Goal: Transaction & Acquisition: Download file/media

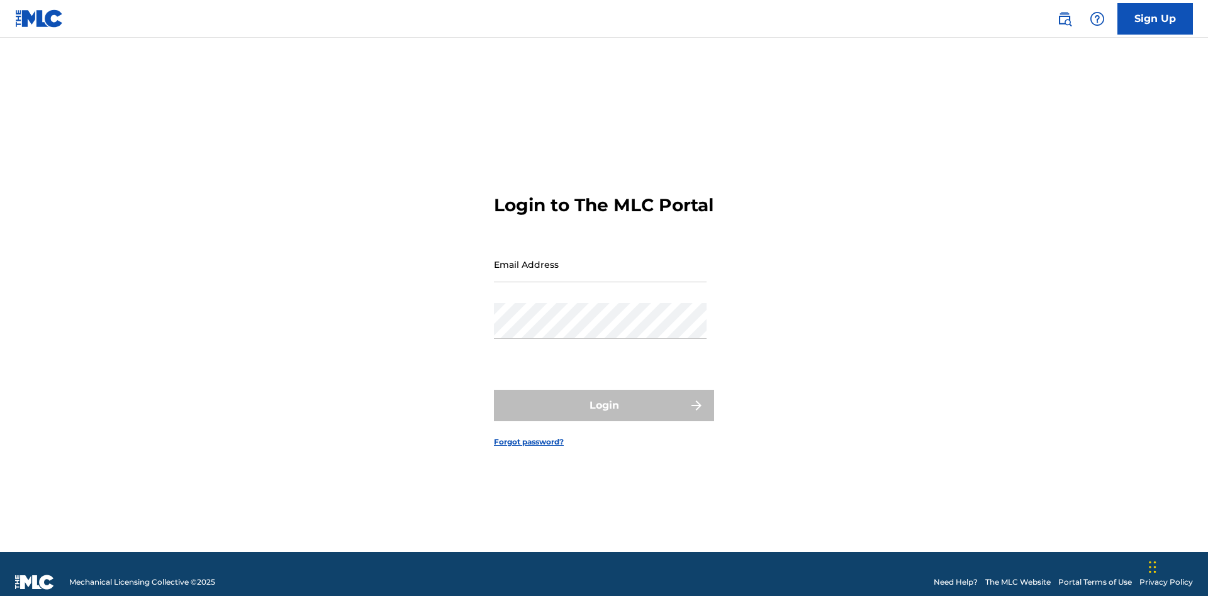
scroll to position [16, 0]
click at [600, 259] on input "Email Address" at bounding box center [600, 265] width 213 height 36
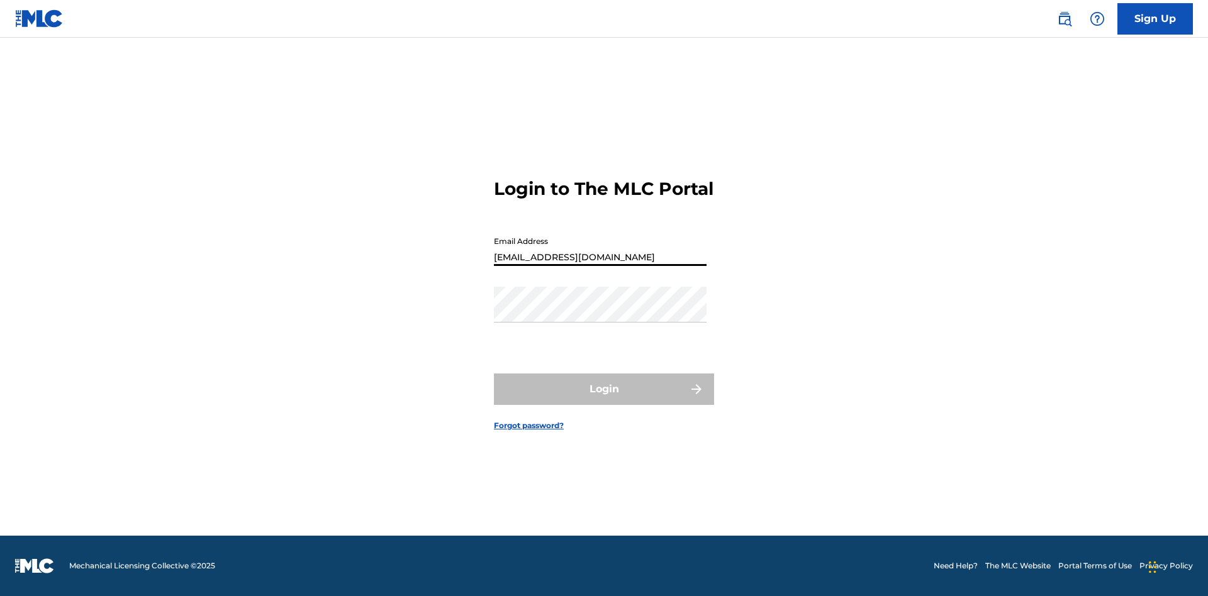
type input "[EMAIL_ADDRESS][DOMAIN_NAME]"
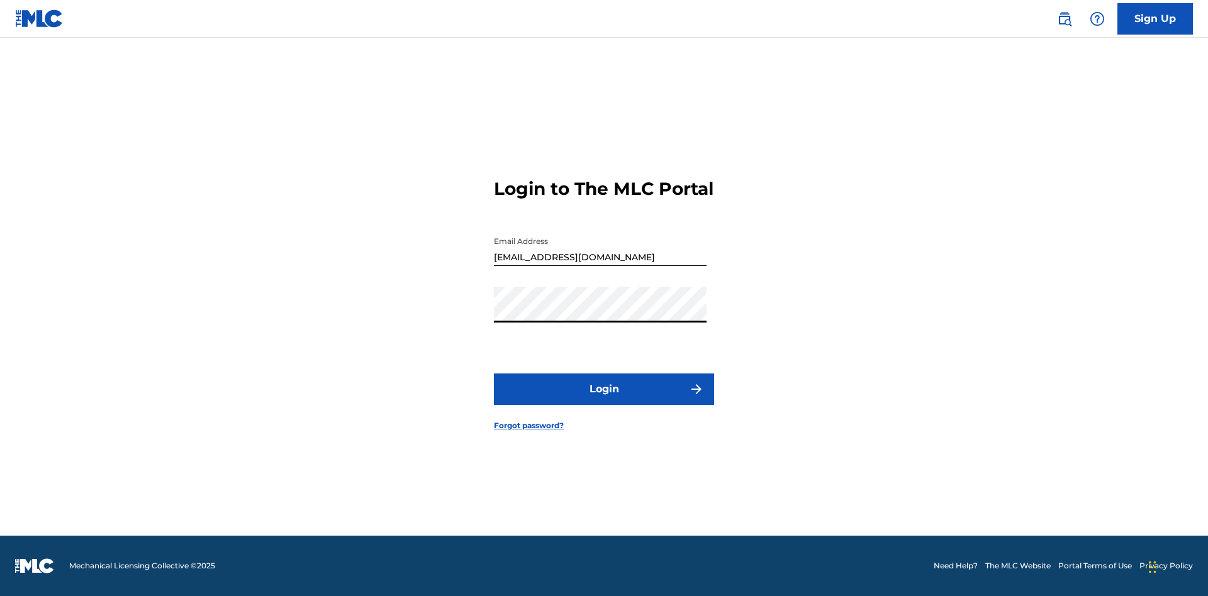
click at [604, 400] on button "Login" at bounding box center [604, 389] width 220 height 31
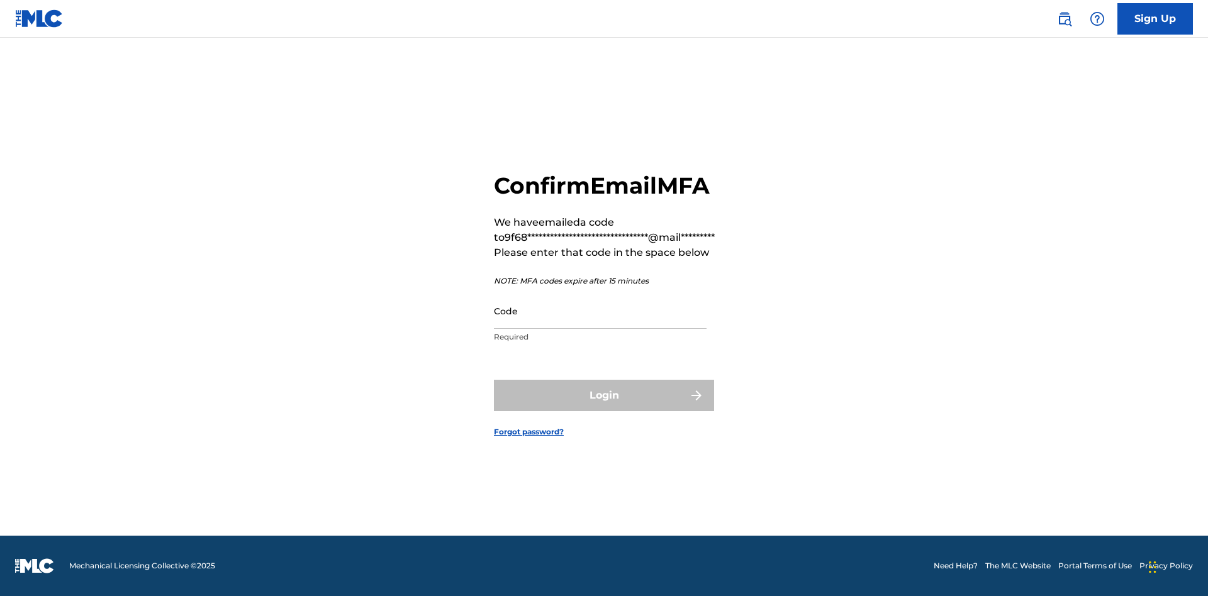
click at [600, 311] on input "Code" at bounding box center [600, 311] width 213 height 36
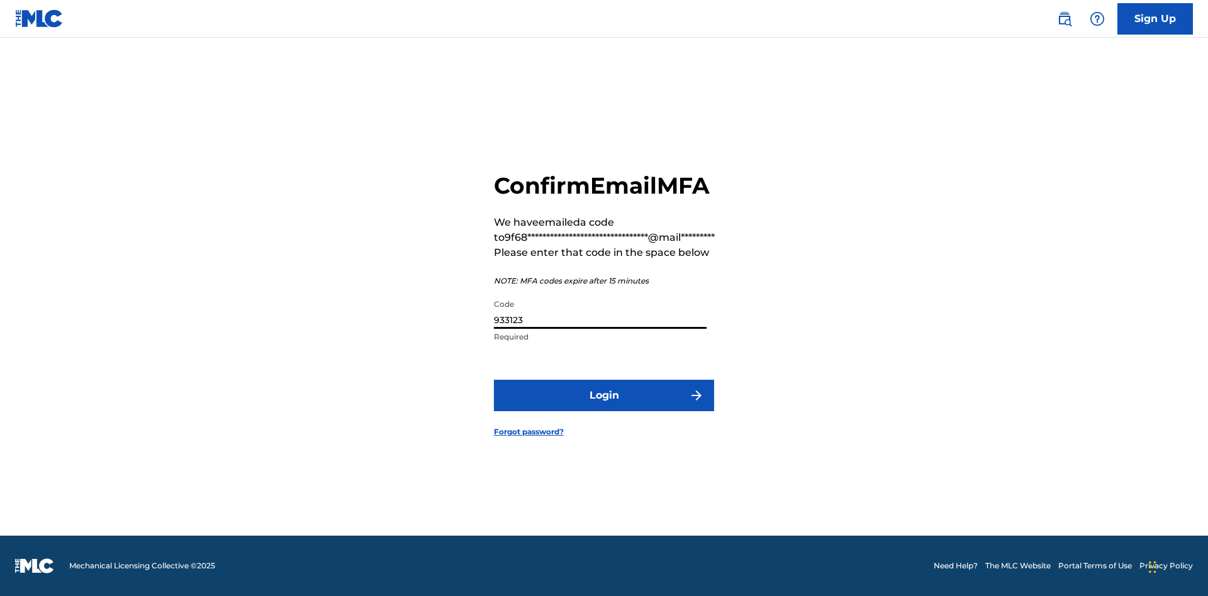
type input "933123"
click at [604, 395] on button "Login" at bounding box center [604, 395] width 220 height 31
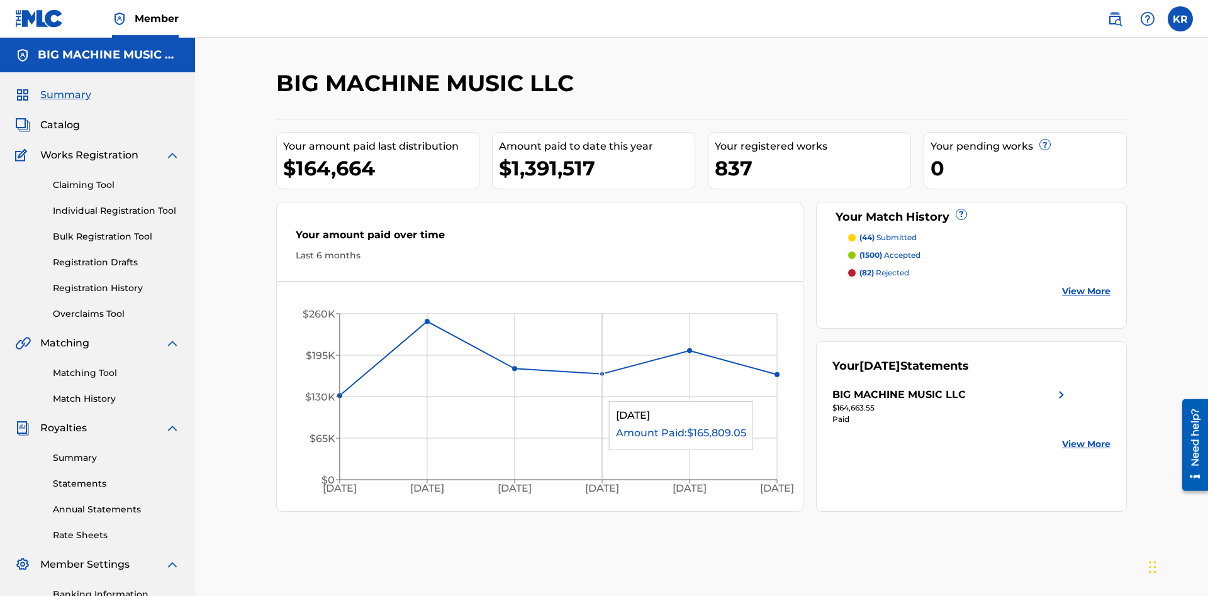
click at [116, 477] on link "Statements" at bounding box center [116, 483] width 127 height 13
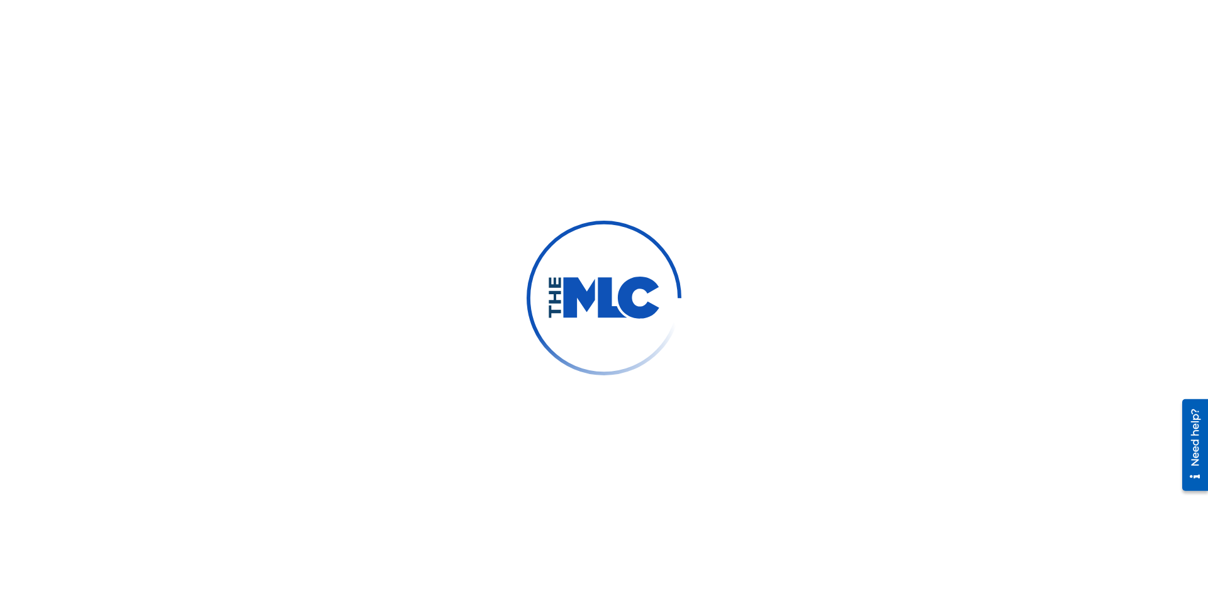
click at [328, 268] on div "Select..." at bounding box center [327, 274] width 86 height 13
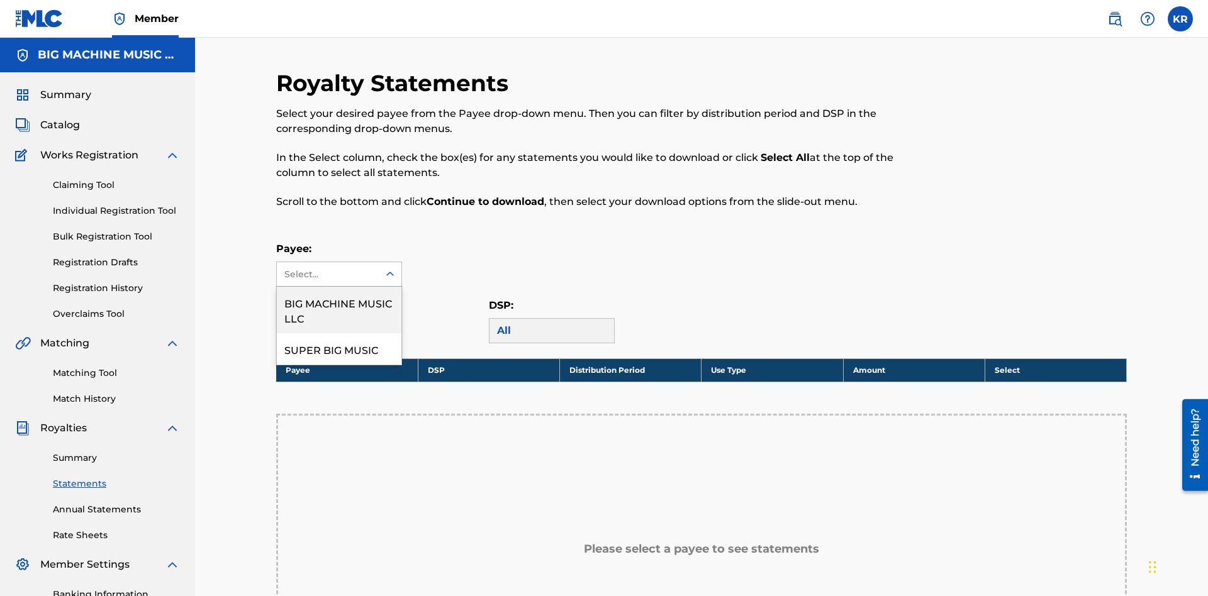
scroll to position [187, 0]
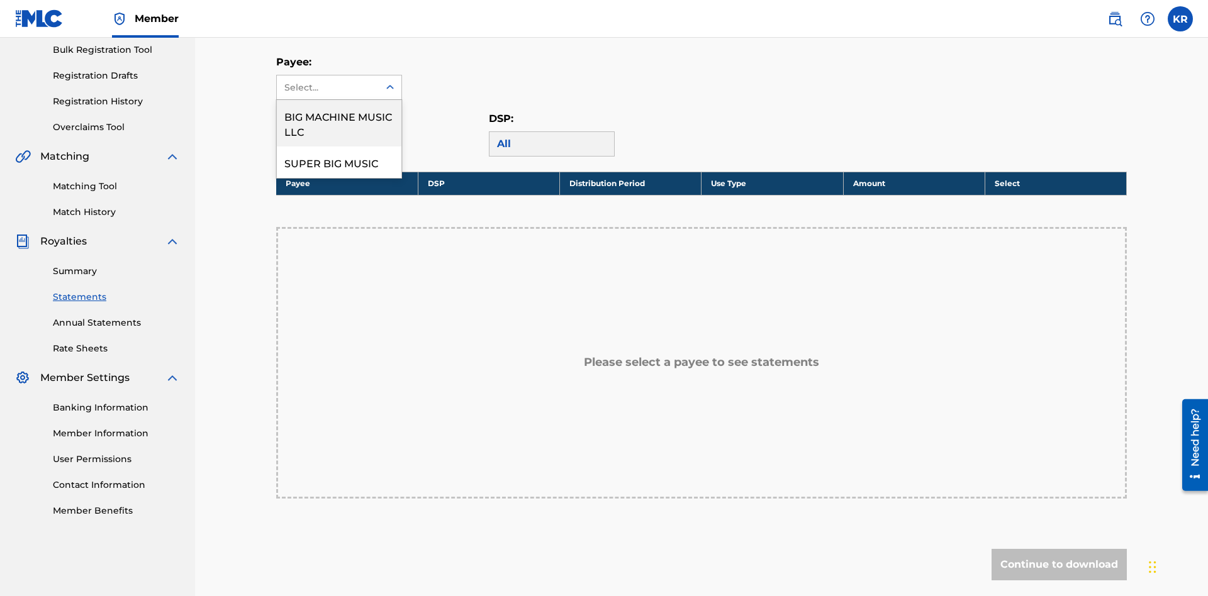
click at [339, 123] on div "BIG MACHINE MUSIC LLC" at bounding box center [339, 123] width 125 height 47
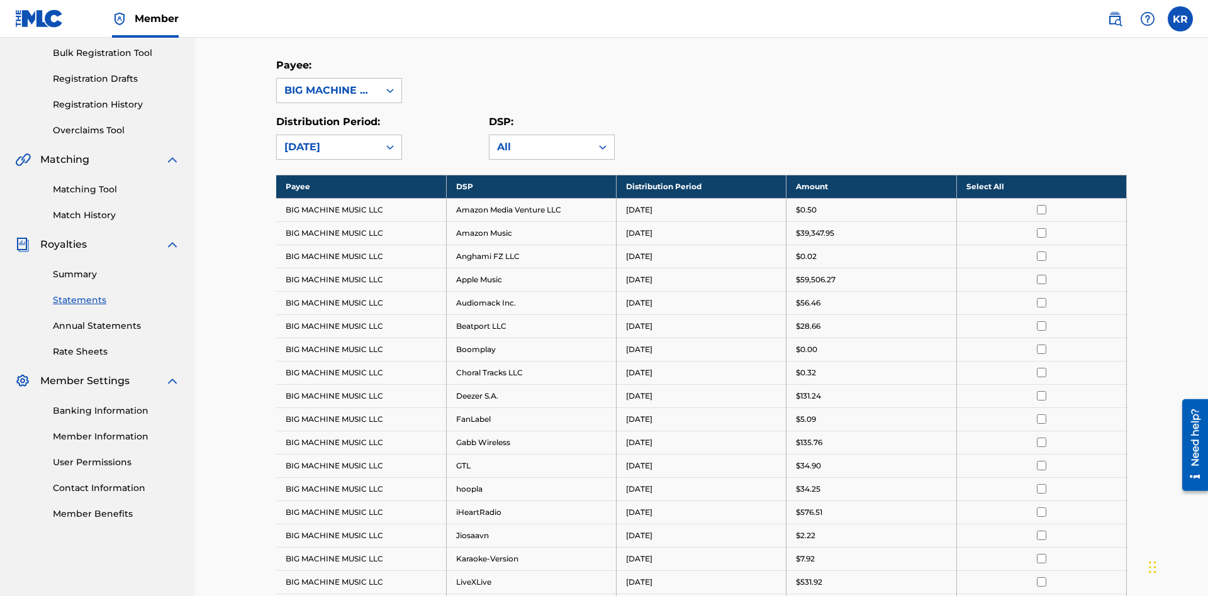
scroll to position [243, 0]
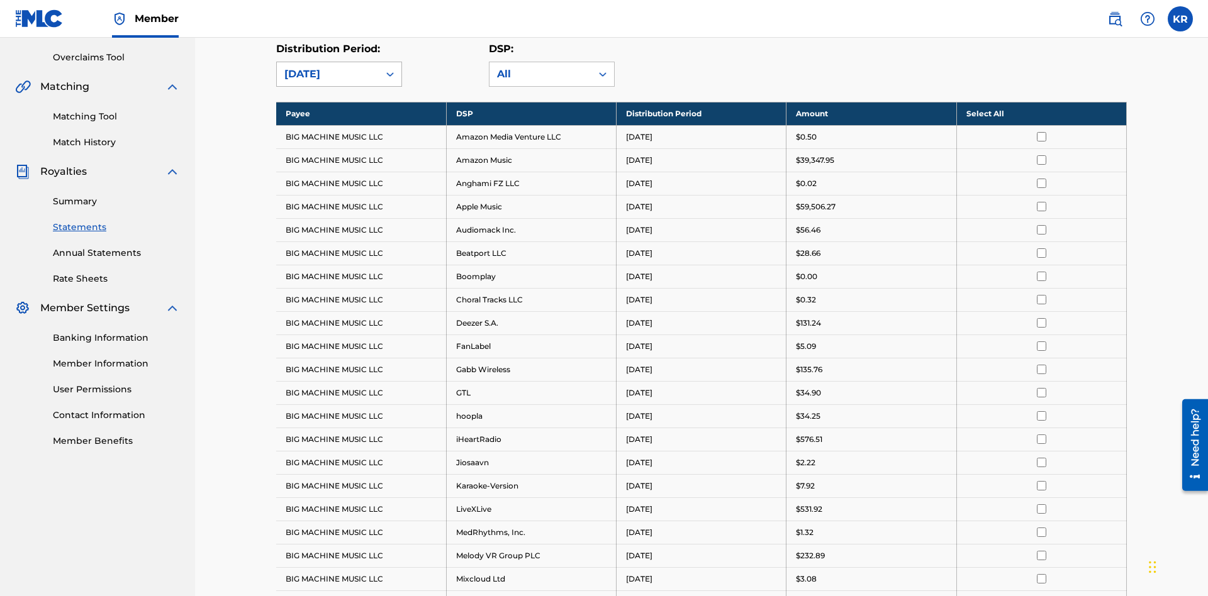
click at [328, 82] on div "August 2025" at bounding box center [327, 74] width 87 height 15
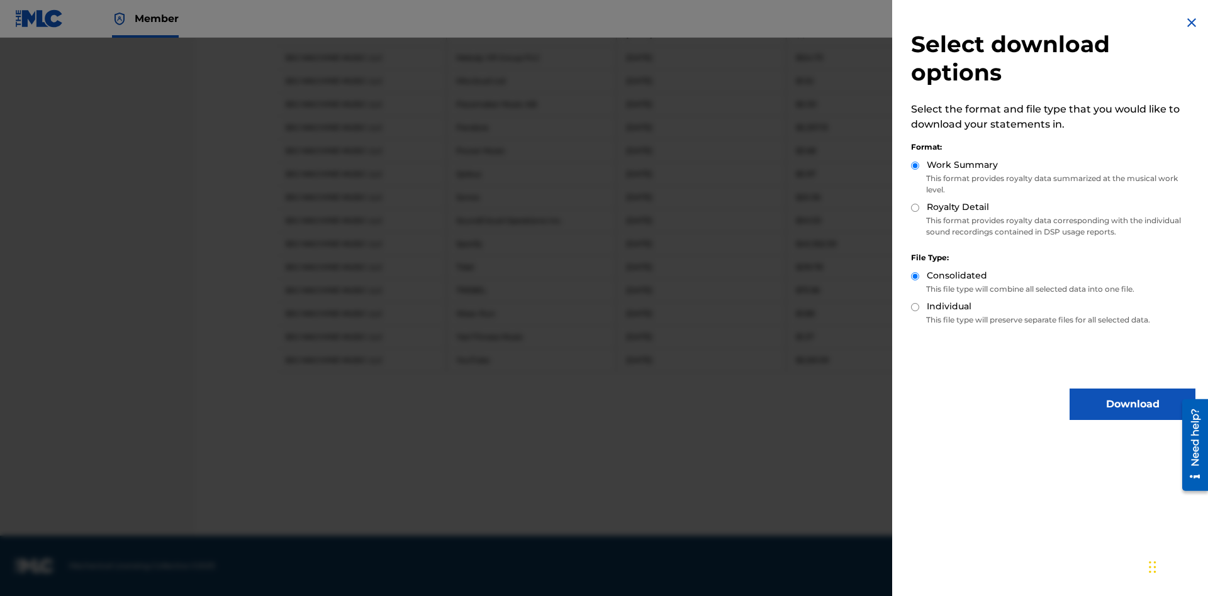
scroll to position [708, 0]
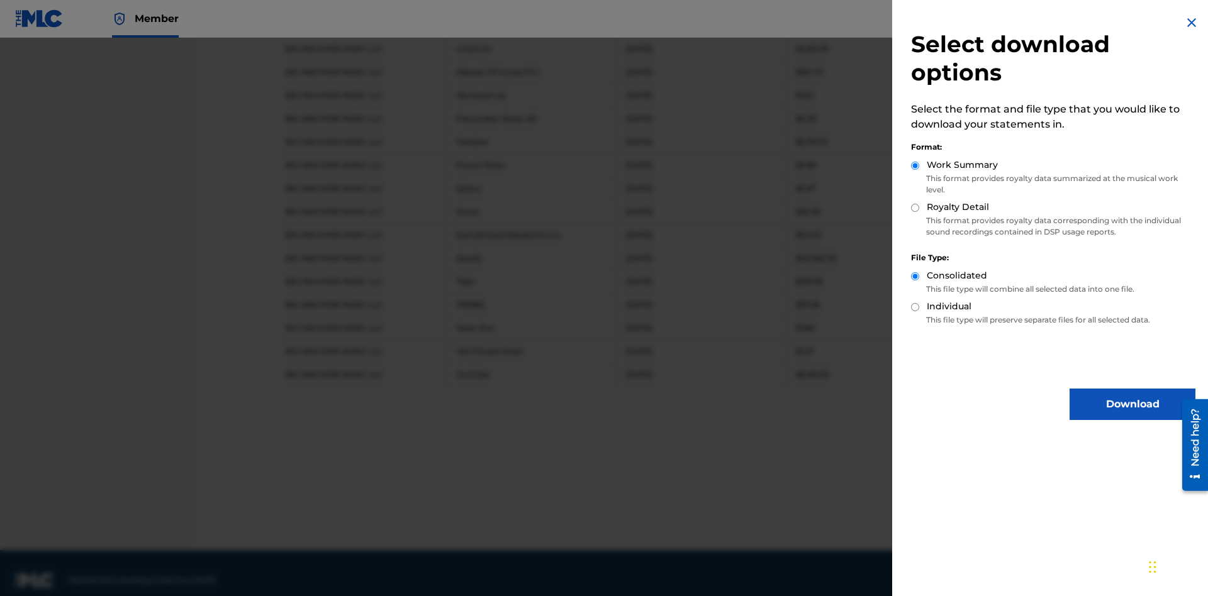
click at [1132, 404] on button "Download" at bounding box center [1132, 404] width 126 height 31
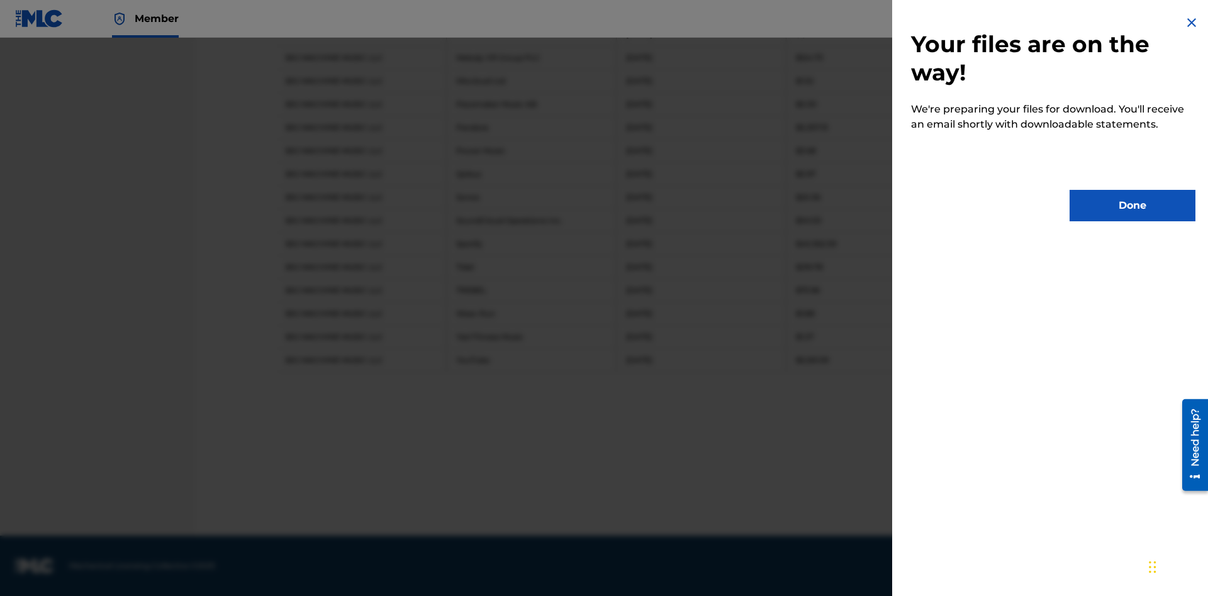
click at [1132, 206] on button "Done" at bounding box center [1132, 205] width 126 height 31
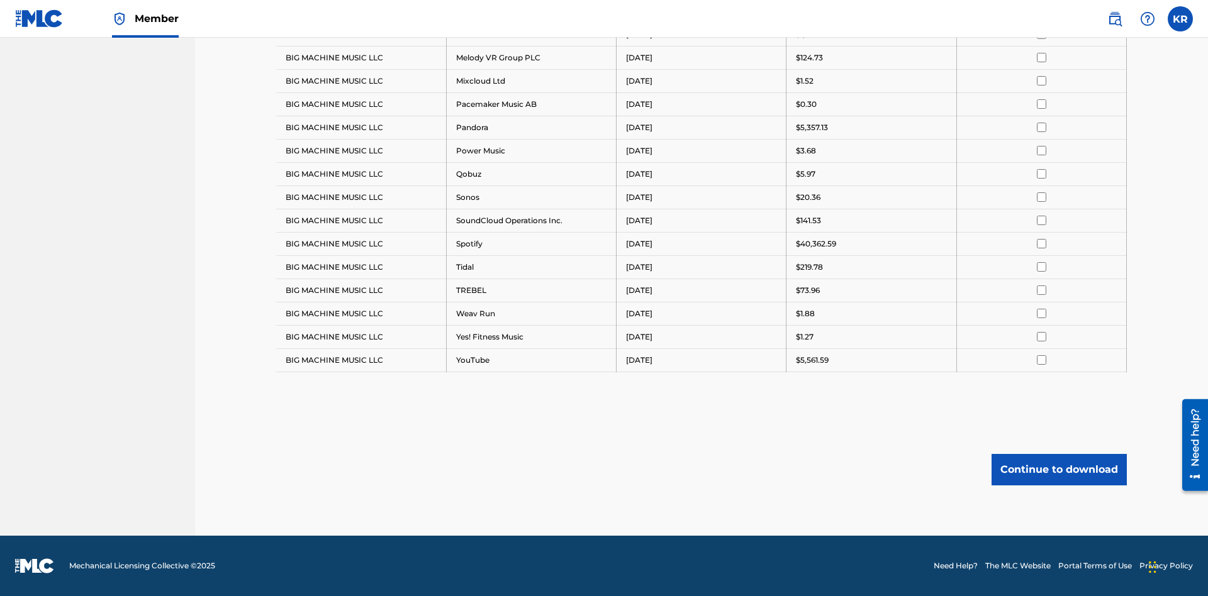
click at [1059, 469] on button "Continue to download" at bounding box center [1058, 469] width 135 height 31
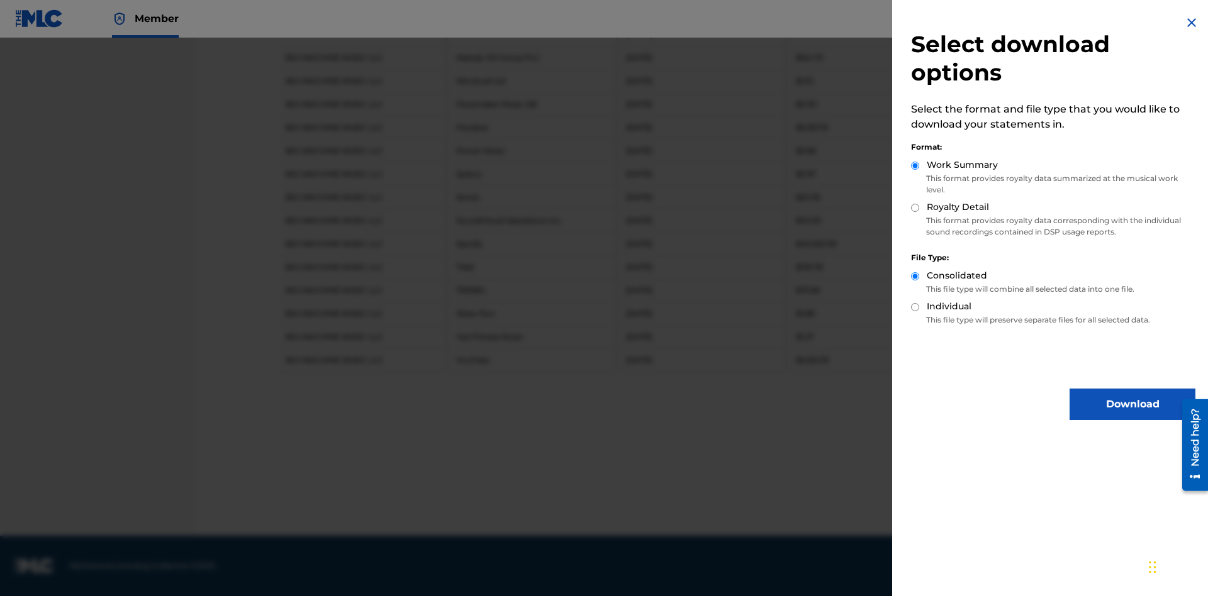
click at [915, 208] on input "Royalty Detail" at bounding box center [915, 208] width 8 height 8
radio input "true"
click at [1132, 404] on button "Download" at bounding box center [1132, 404] width 126 height 31
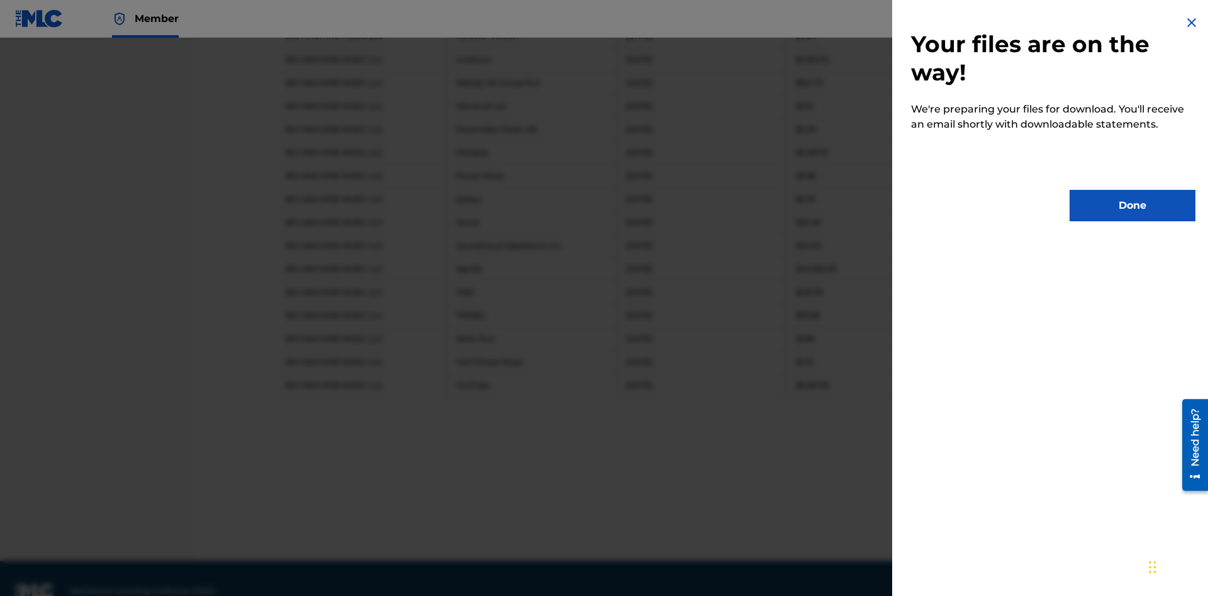
click at [1132, 206] on button "Done" at bounding box center [1132, 205] width 126 height 31
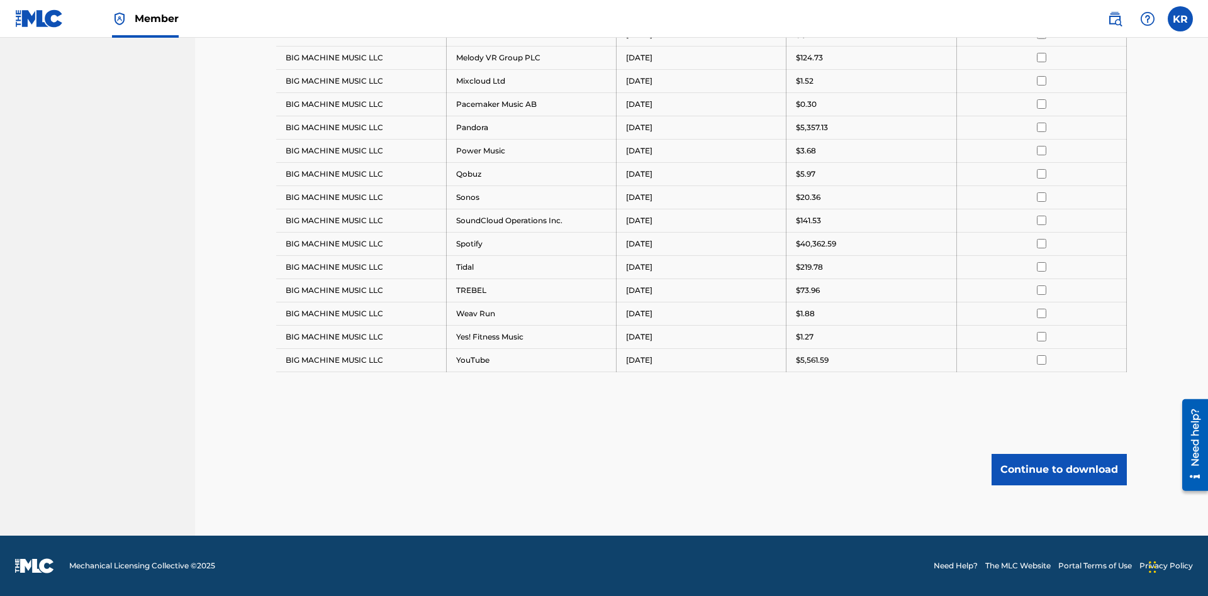
click at [1059, 469] on button "Continue to download" at bounding box center [1058, 469] width 135 height 31
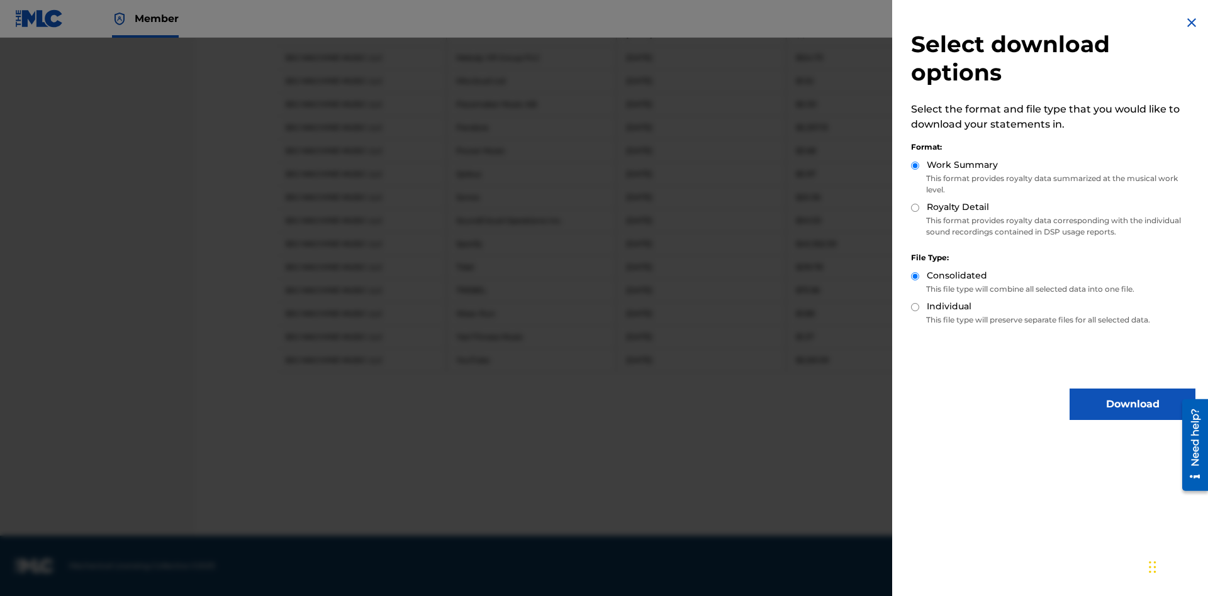
click at [915, 307] on input "Individual" at bounding box center [915, 307] width 8 height 8
radio input "true"
click at [1132, 404] on button "Download" at bounding box center [1132, 404] width 126 height 31
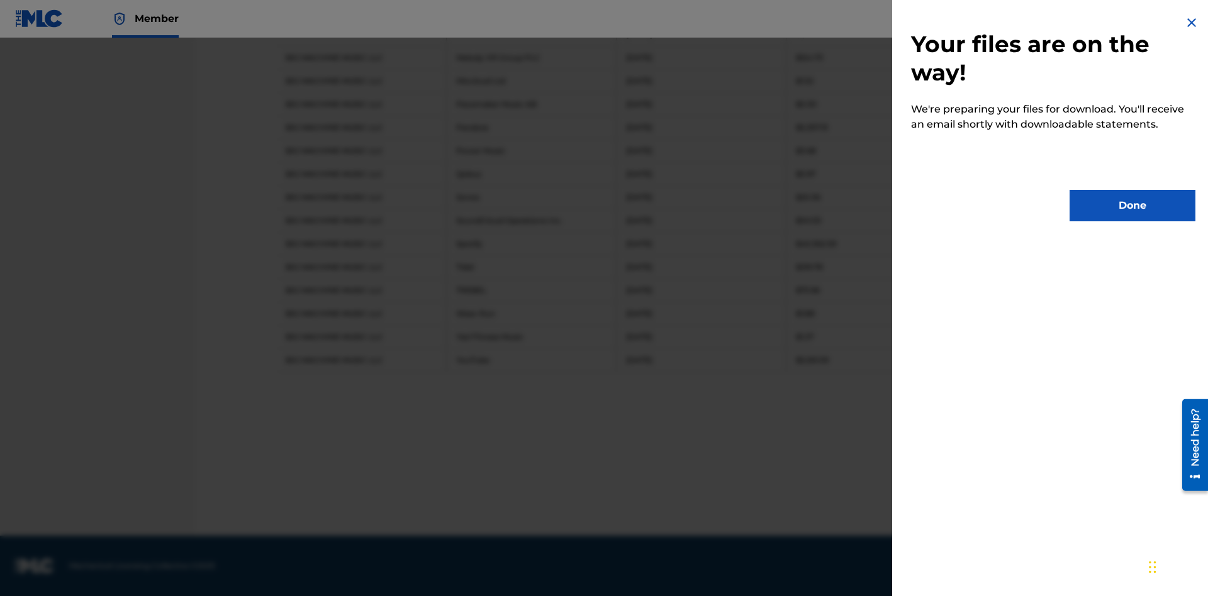
click at [1132, 206] on button "Done" at bounding box center [1132, 205] width 126 height 31
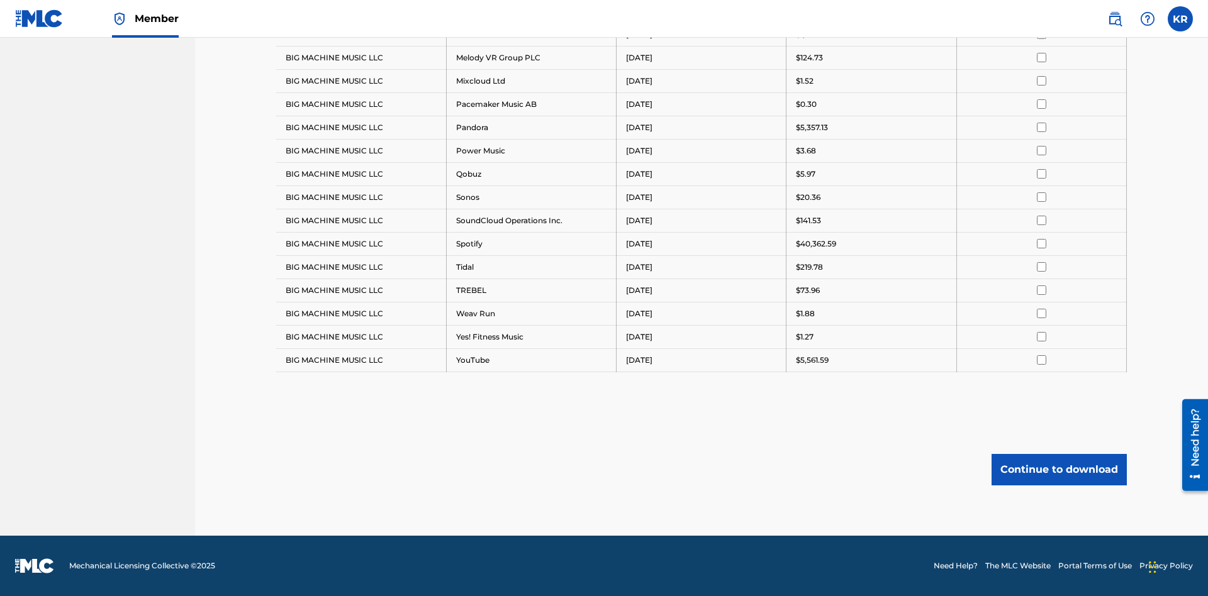
click at [1059, 469] on button "Continue to download" at bounding box center [1058, 469] width 135 height 31
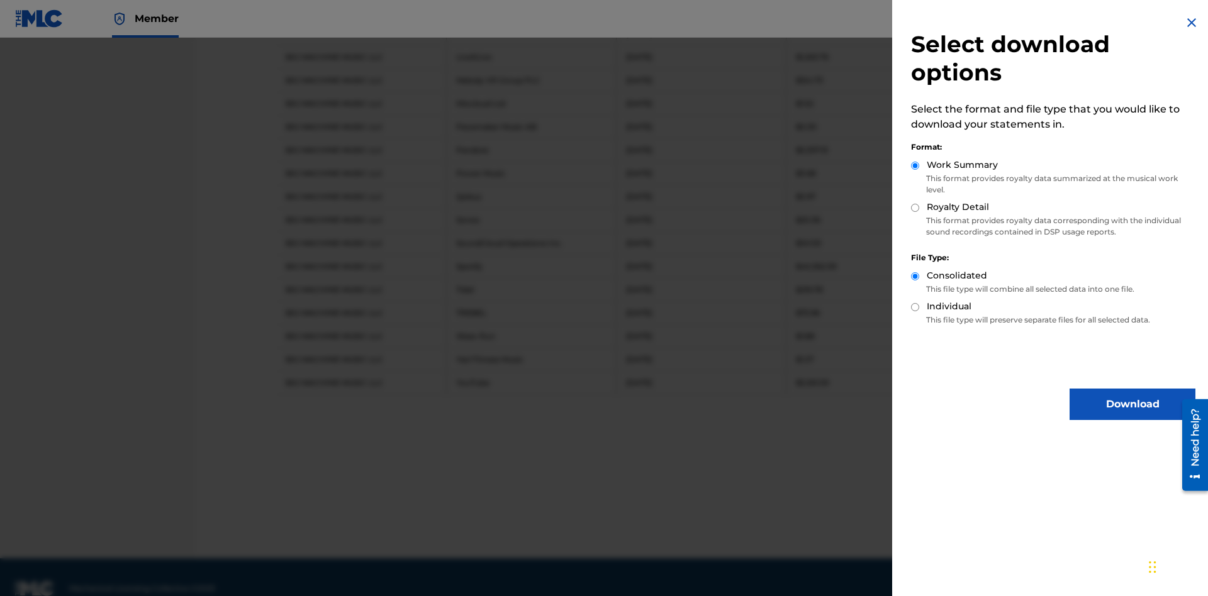
click at [915, 208] on input "Royalty Detail" at bounding box center [915, 208] width 8 height 8
radio input "true"
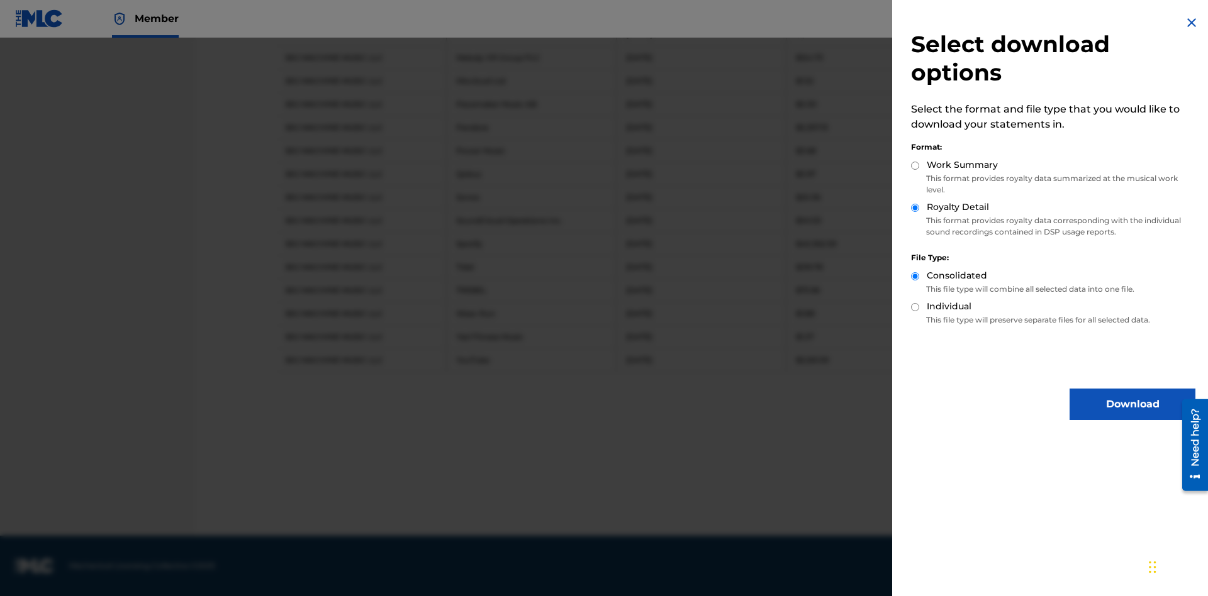
click at [915, 307] on input "Individual" at bounding box center [915, 307] width 8 height 8
radio input "true"
click at [1132, 404] on button "Download" at bounding box center [1132, 404] width 126 height 31
